Goal: Transaction & Acquisition: Purchase product/service

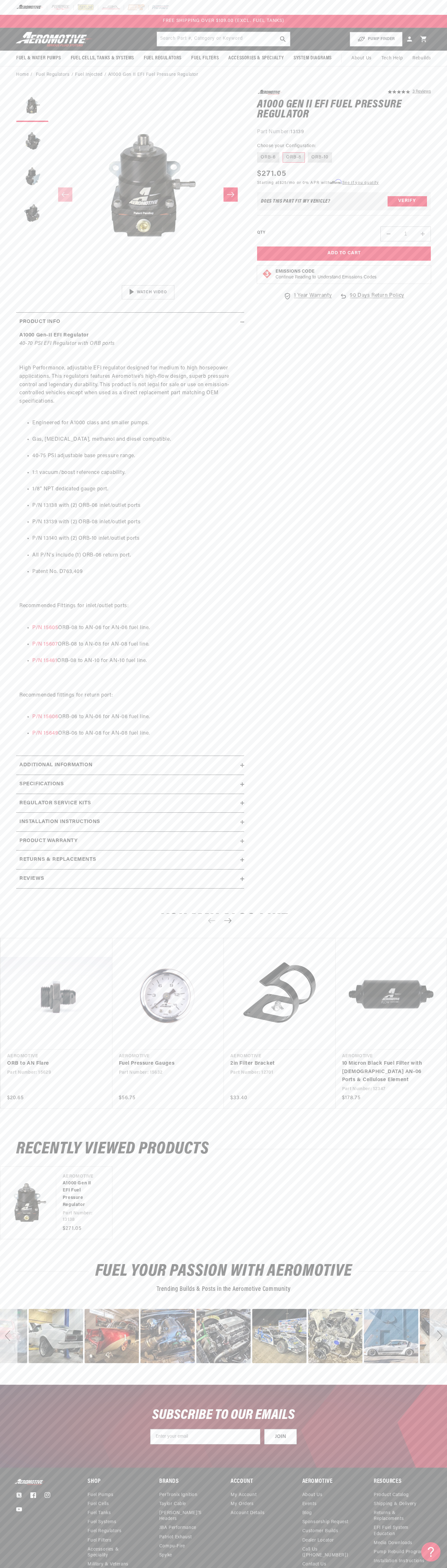
click at [376, 24] on div "FREE SHIPPING OVER $109.00 (EXCL. FUEL TANKS)" at bounding box center [224, 21] width 447 height 13
click at [434, 1065] on link "10 Micron Black Fuel Filter with Male AN-06 Ports & Cellulose Element" at bounding box center [388, 1072] width 93 height 25
click at [32, 1563] on html "Skip to content Your cart Your cart is empty Loading... You may also like Subto…" at bounding box center [224, 784] width 447 height 1568
click at [13, 1060] on link "ORB to AN Flare" at bounding box center [54, 1064] width 93 height 9
